Goal: Information Seeking & Learning: Learn about a topic

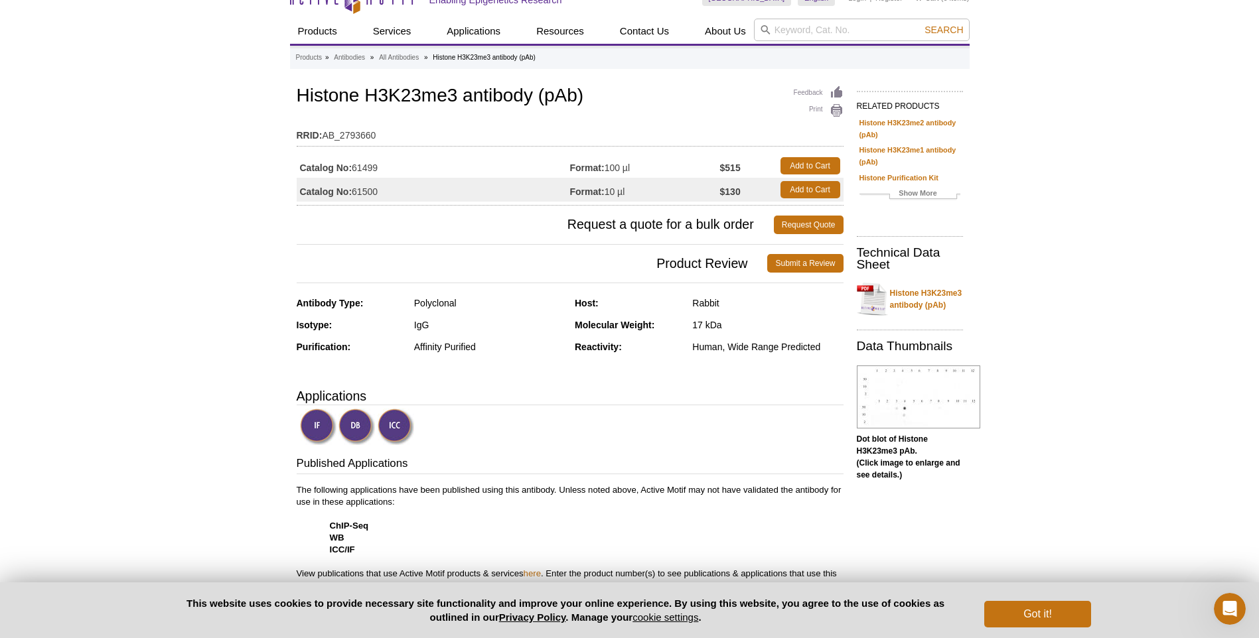
scroll to position [17, 0]
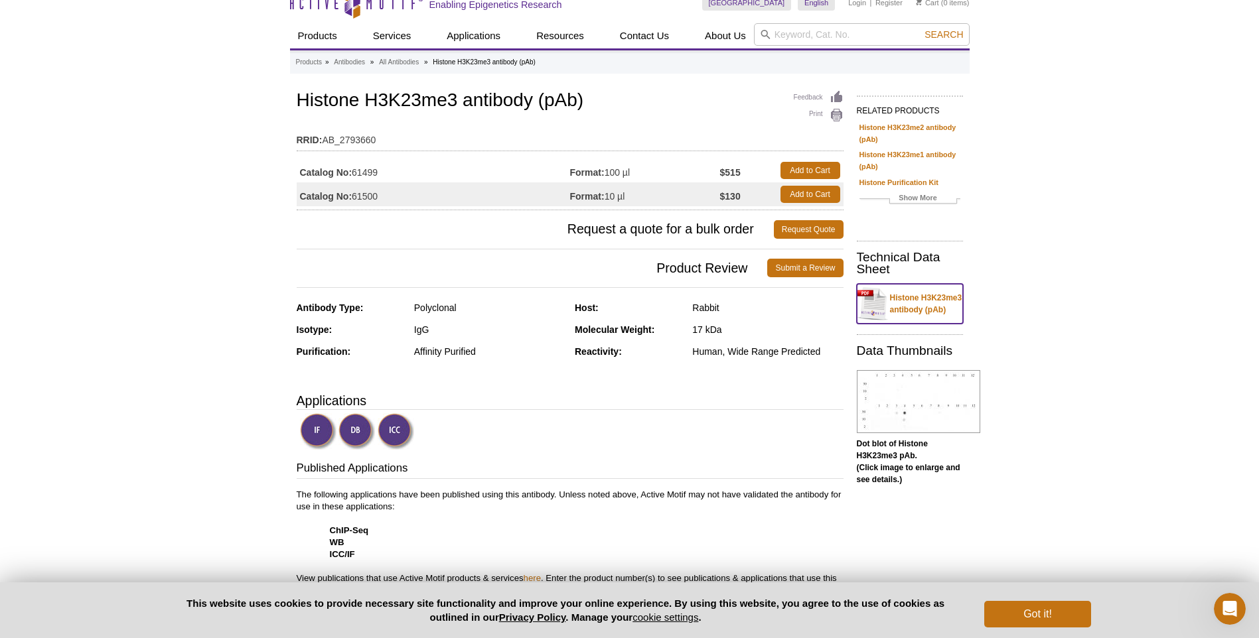
click at [914, 300] on link "Histone H3K23me3 antibody (pAb)" at bounding box center [910, 304] width 106 height 40
click at [928, 203] on link "Show More" at bounding box center [909, 199] width 101 height 15
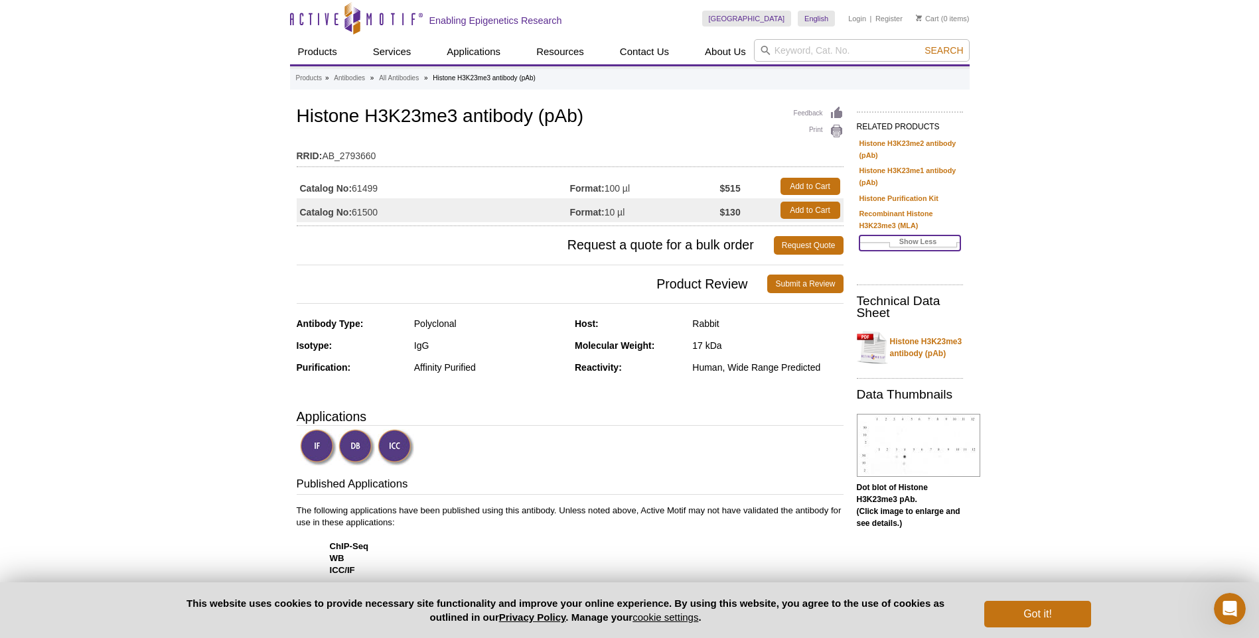
scroll to position [0, 0]
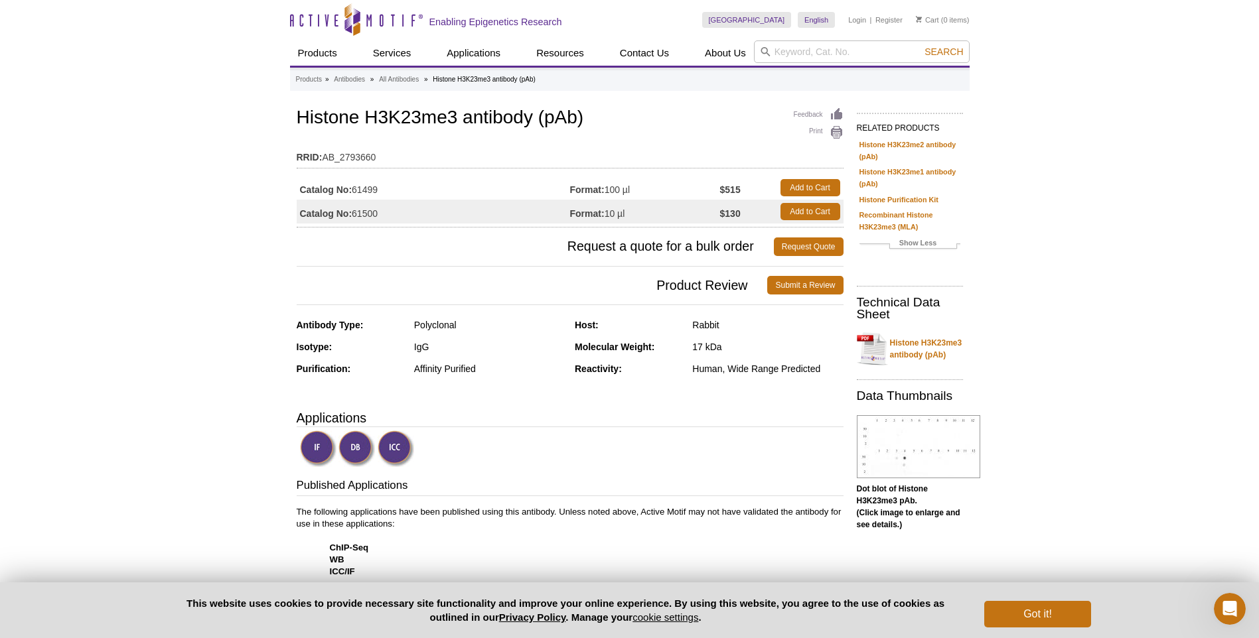
click at [631, 176] on td "Format: 100 µl" at bounding box center [645, 188] width 150 height 24
drag, startPoint x: 640, startPoint y: 188, endPoint x: 590, endPoint y: 191, distance: 49.2
click at [590, 191] on td "Format: 100 µl" at bounding box center [645, 188] width 150 height 24
drag, startPoint x: 590, startPoint y: 191, endPoint x: 652, endPoint y: 188, distance: 61.8
click at [654, 188] on td "Format: 100 µl" at bounding box center [645, 188] width 150 height 24
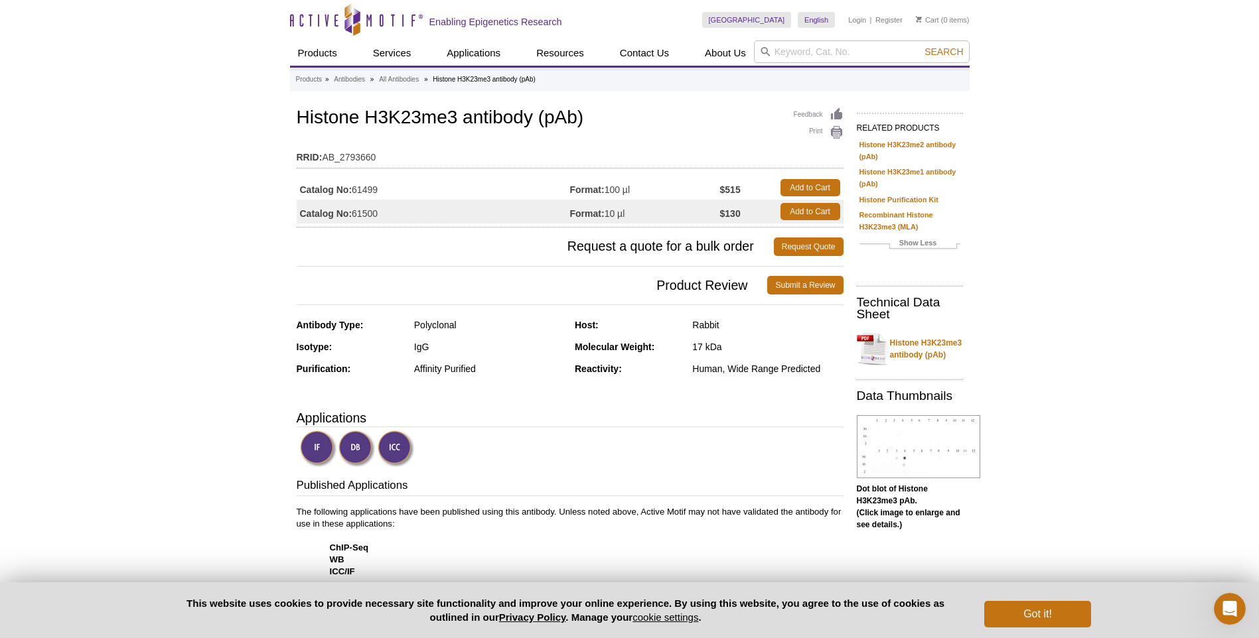
click at [661, 190] on td "Format: 100 µl" at bounding box center [645, 188] width 150 height 24
drag, startPoint x: 641, startPoint y: 193, endPoint x: 566, endPoint y: 193, distance: 75.0
click at [566, 193] on tr "Catalog No: 61499 Format: 100 µl $515 Add to Cart" at bounding box center [570, 188] width 547 height 24
drag, startPoint x: 566, startPoint y: 193, endPoint x: 653, endPoint y: 191, distance: 86.9
click at [653, 191] on td "Format: 100 µl" at bounding box center [645, 188] width 150 height 24
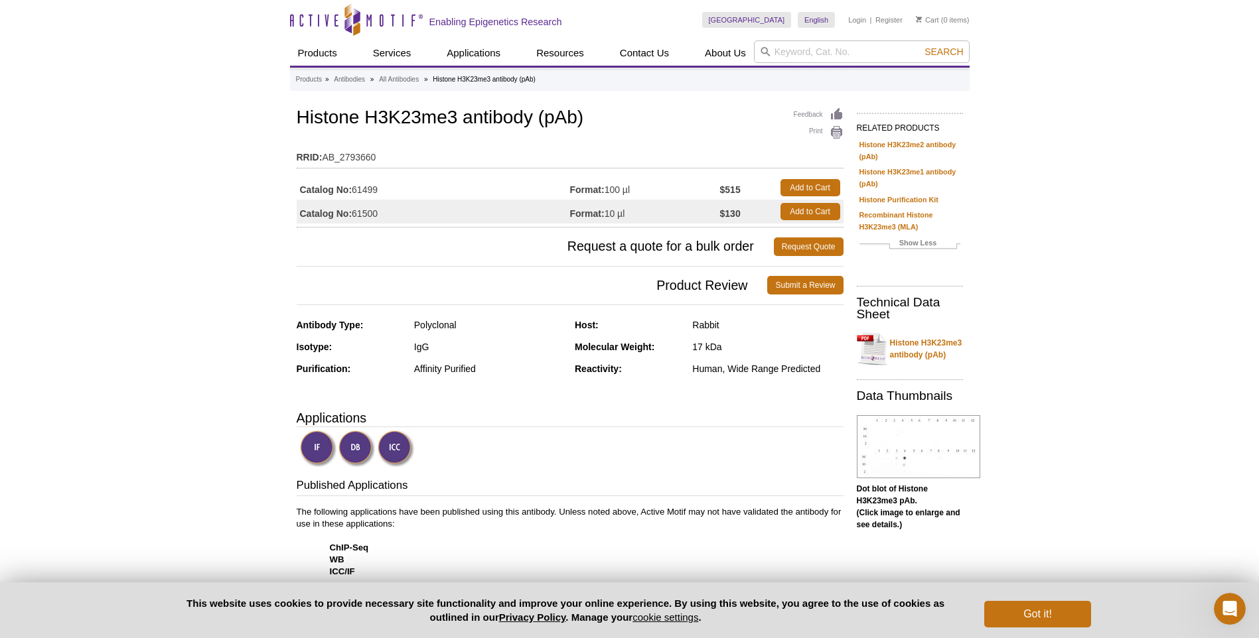
drag, startPoint x: 643, startPoint y: 189, endPoint x: 575, endPoint y: 190, distance: 68.3
click at [575, 190] on td "Format: 100 µl" at bounding box center [645, 188] width 150 height 24
drag, startPoint x: 575, startPoint y: 190, endPoint x: 671, endPoint y: 204, distance: 97.9
click at [674, 206] on td "Format: 10 µl" at bounding box center [645, 212] width 150 height 24
drag, startPoint x: 660, startPoint y: 197, endPoint x: 526, endPoint y: 195, distance: 134.0
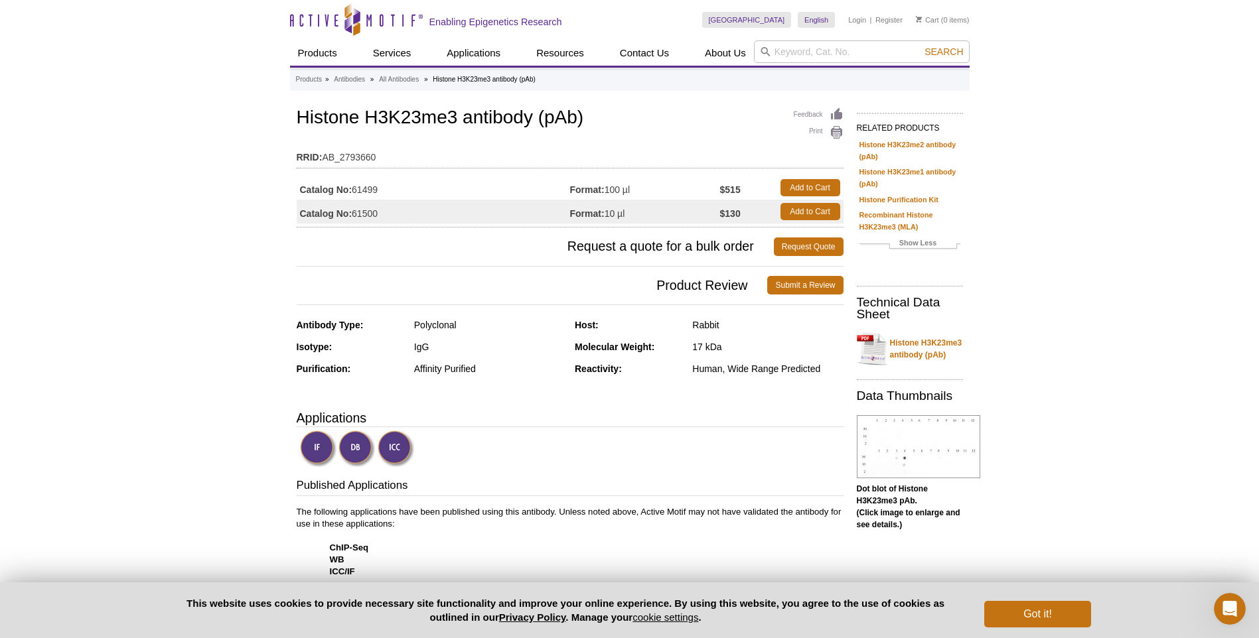
click at [526, 195] on tr "Catalog No: 61499 Format: 100 µl $515 Add to Cart" at bounding box center [570, 188] width 547 height 24
drag, startPoint x: 526, startPoint y: 195, endPoint x: 579, endPoint y: 296, distance: 113.7
click at [579, 296] on h3 "Product Review Submit a Review" at bounding box center [570, 285] width 547 height 32
